Goal: Information Seeking & Learning: Find specific fact

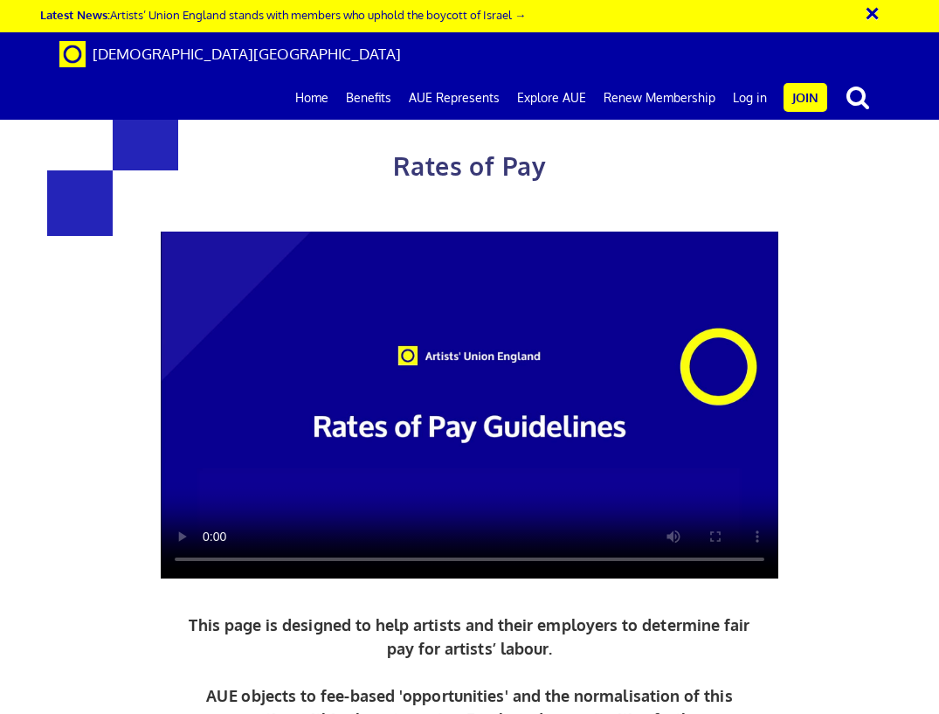
scroll to position [866, 0]
drag, startPoint x: 776, startPoint y: 447, endPoint x: 498, endPoint y: 328, distance: 302.4
copy body "£387.21 a day ½ £212.97 per ½ day £48.40 an hour lead artist/project manager"
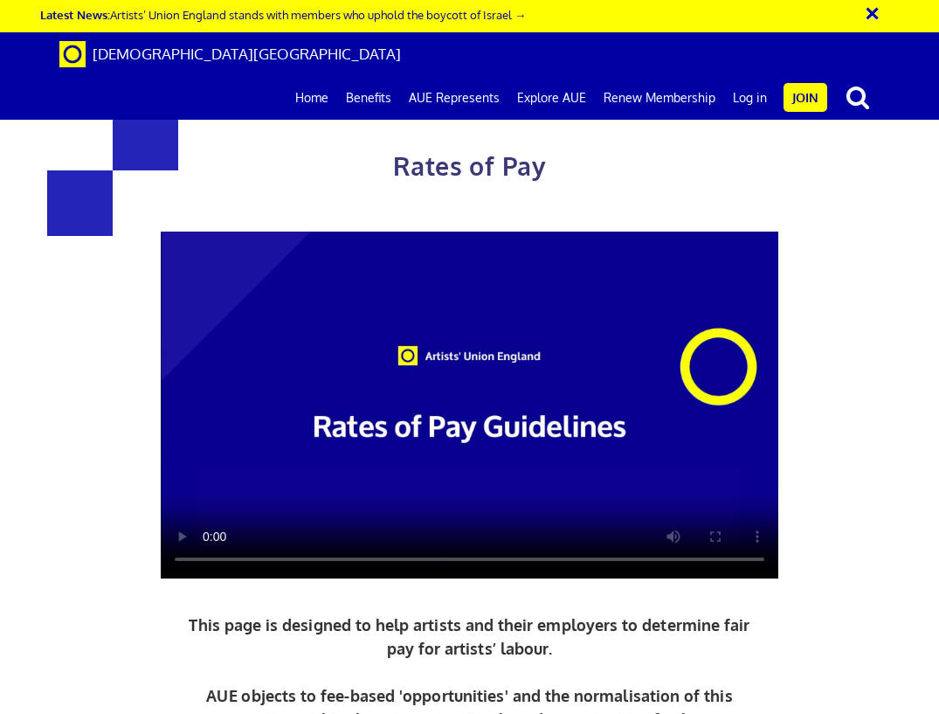
scroll to position [2145, 0]
drag, startPoint x: 788, startPoint y: 635, endPoint x: 648, endPoint y: 589, distance: 147.2
copy span "5+ years experience £278.09 a day ½ £152.95 per ½ day"
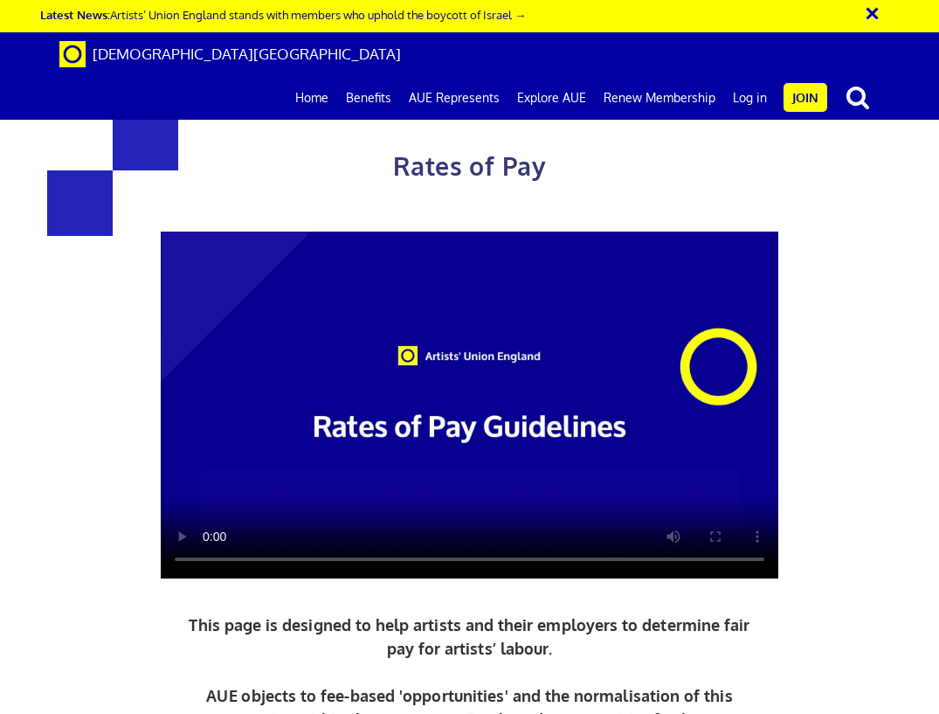
drag, startPoint x: 786, startPoint y: 281, endPoint x: 630, endPoint y: 226, distance: 165.7
copy span "5+ years experience £352.01 a day ½ £193.61 per ½ day"
